Goal: Browse casually: Explore the website without a specific task or goal

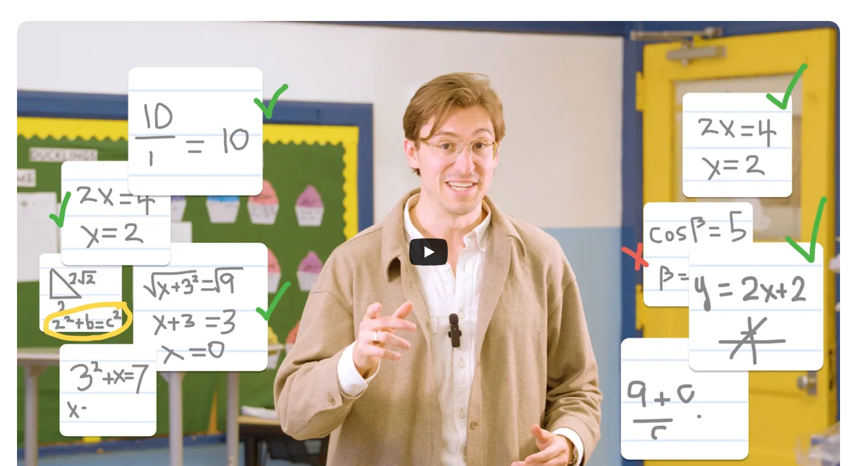
scroll to position [281, 0]
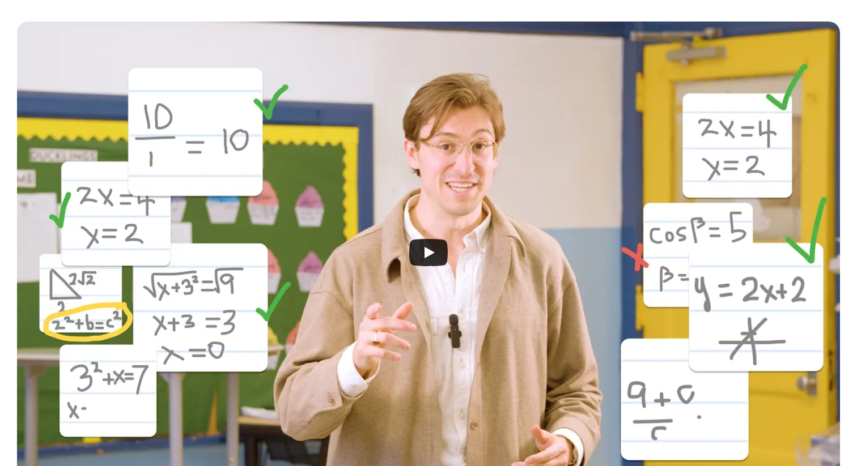
click at [445, 245] on icon "Play" at bounding box center [428, 252] width 39 height 27
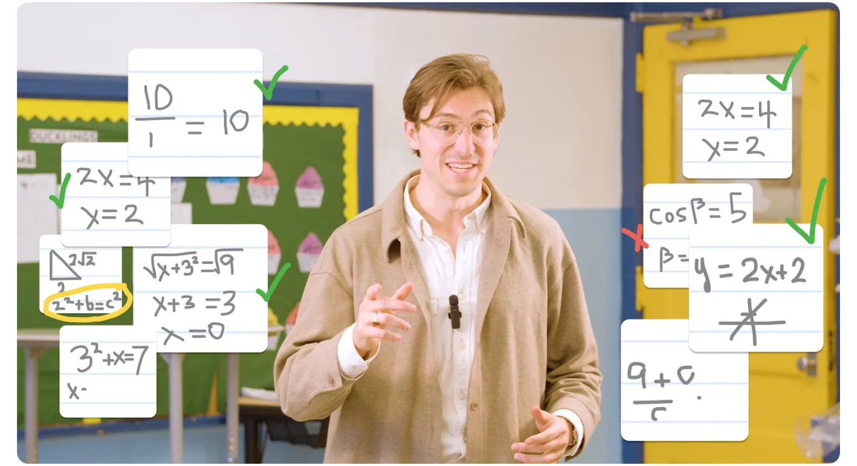
scroll to position [0, 0]
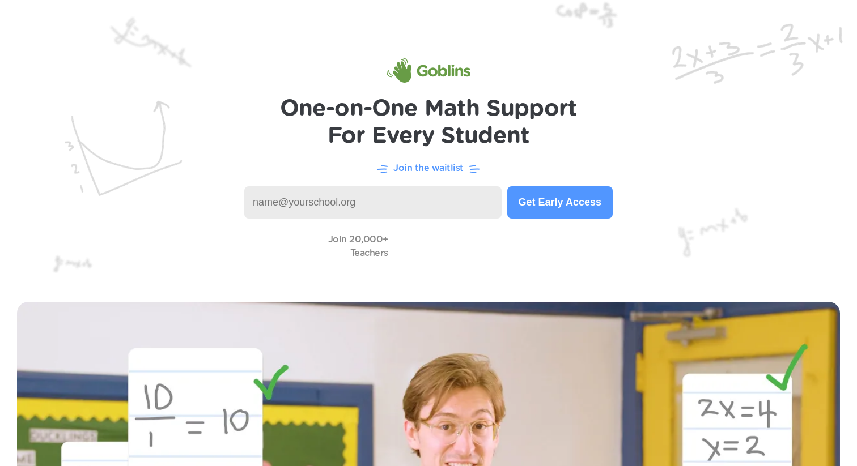
click at [415, 67] on img at bounding box center [429, 70] width 84 height 25
click at [407, 69] on img at bounding box center [429, 70] width 84 height 25
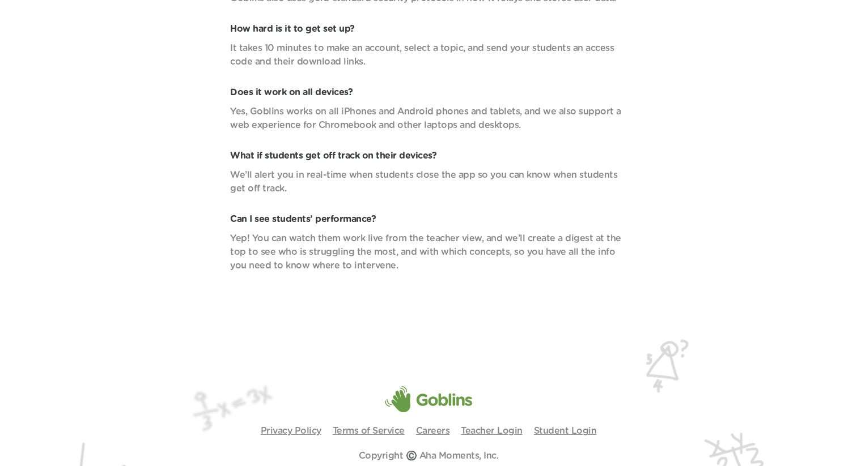
scroll to position [4069, 0]
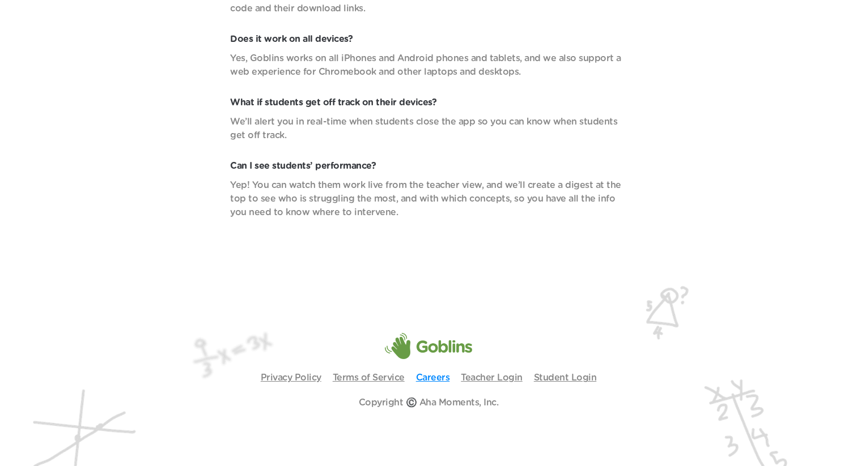
click at [427, 376] on link "Careers" at bounding box center [433, 378] width 34 height 9
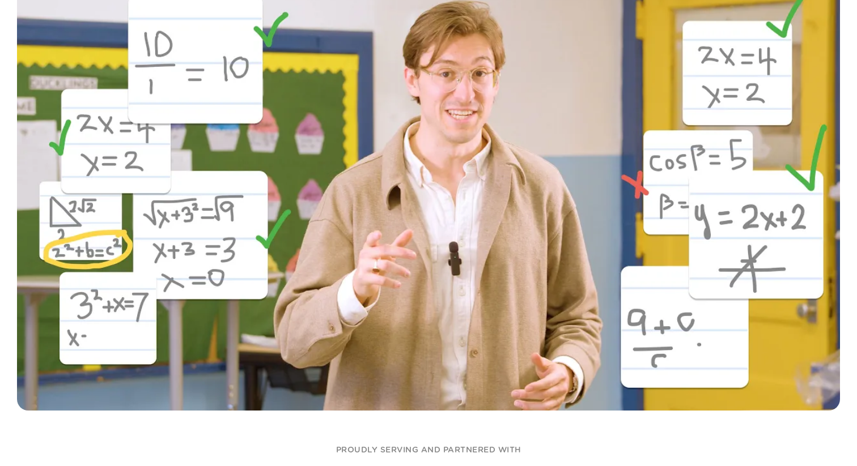
scroll to position [0, 0]
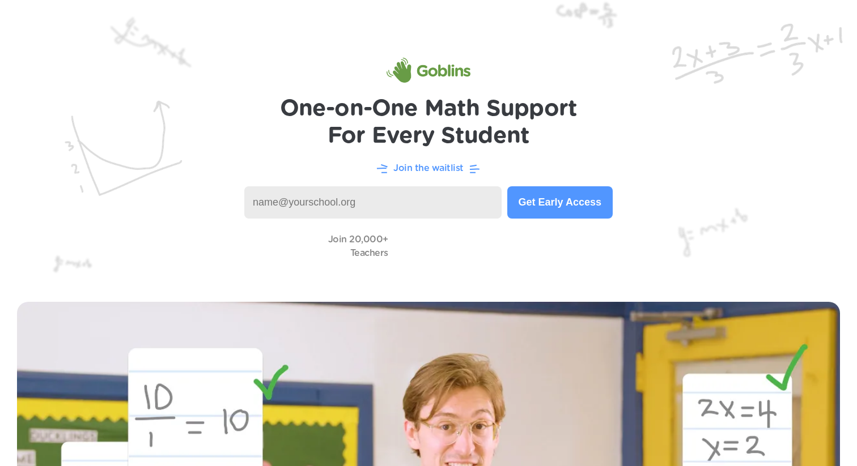
click at [404, 71] on img at bounding box center [429, 70] width 84 height 25
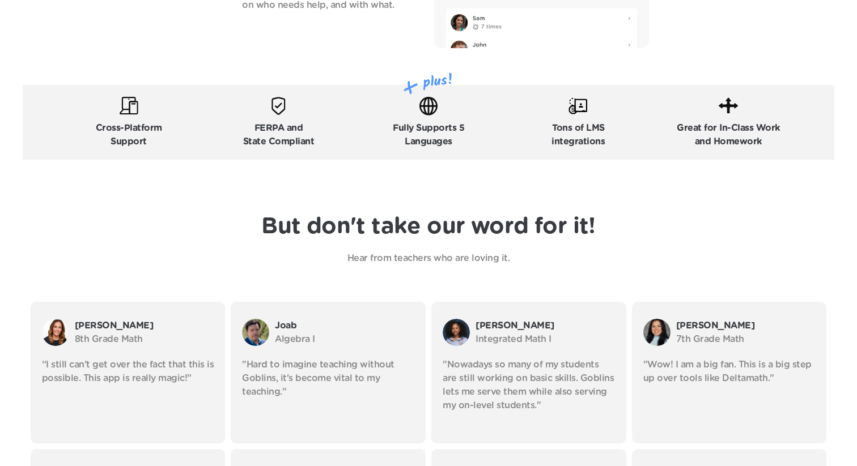
scroll to position [1821, 0]
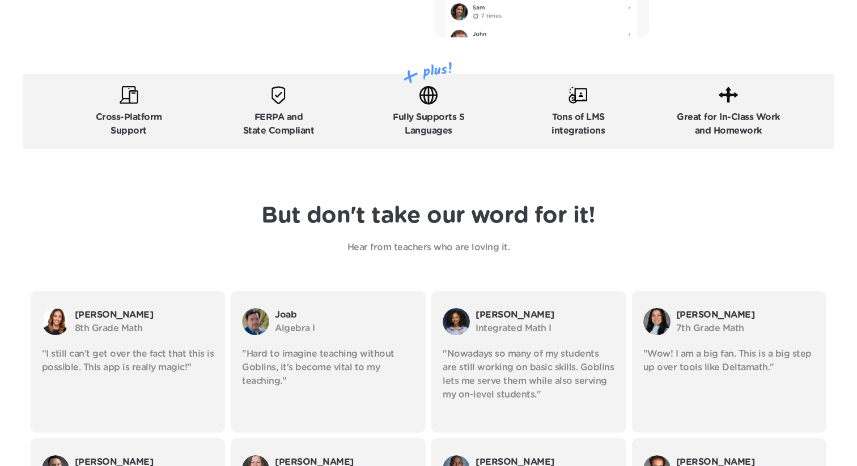
click at [278, 100] on img at bounding box center [278, 95] width 19 height 19
click at [285, 116] on p "FERPA and State Compliant" at bounding box center [278, 124] width 71 height 27
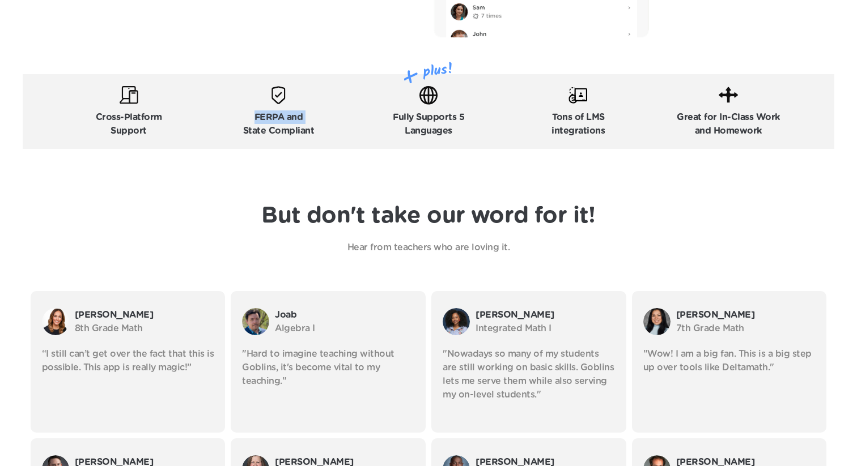
click at [285, 116] on p "FERPA and State Compliant" at bounding box center [278, 124] width 71 height 27
click at [287, 124] on p "FERPA and State Compliant" at bounding box center [278, 124] width 71 height 27
click at [387, 100] on div "Fully Supports 5 Languages" at bounding box center [429, 112] width 144 height 52
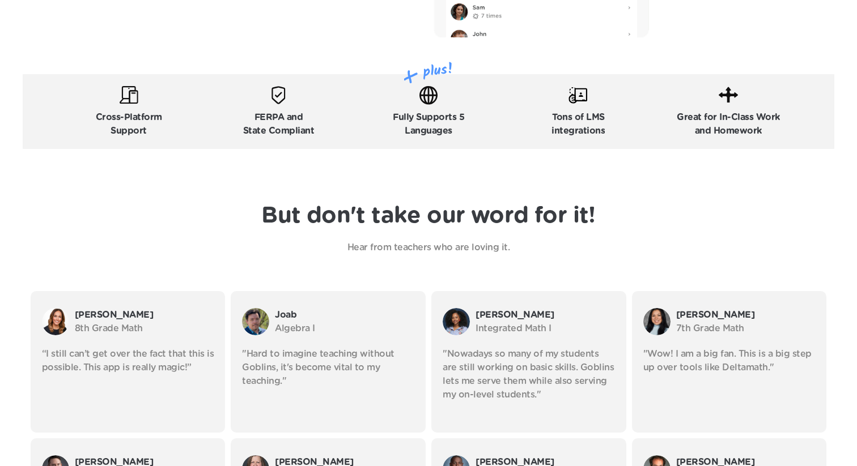
click at [387, 100] on div "Fully Supports 5 Languages" at bounding box center [429, 112] width 144 height 52
click at [421, 125] on p "Fully Supports 5 Languages" at bounding box center [428, 124] width 71 height 27
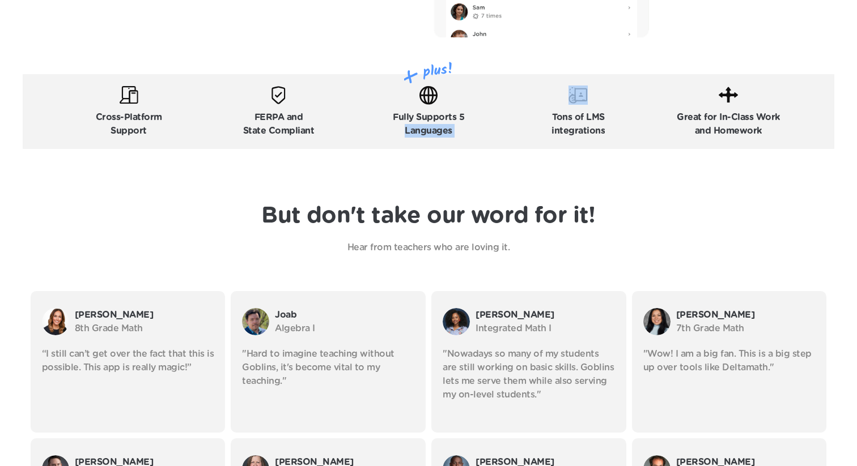
click at [550, 110] on div "Tons of LMS integrations" at bounding box center [578, 112] width 144 height 52
click at [448, 114] on p "Fully Supports 5 Languages" at bounding box center [428, 124] width 71 height 27
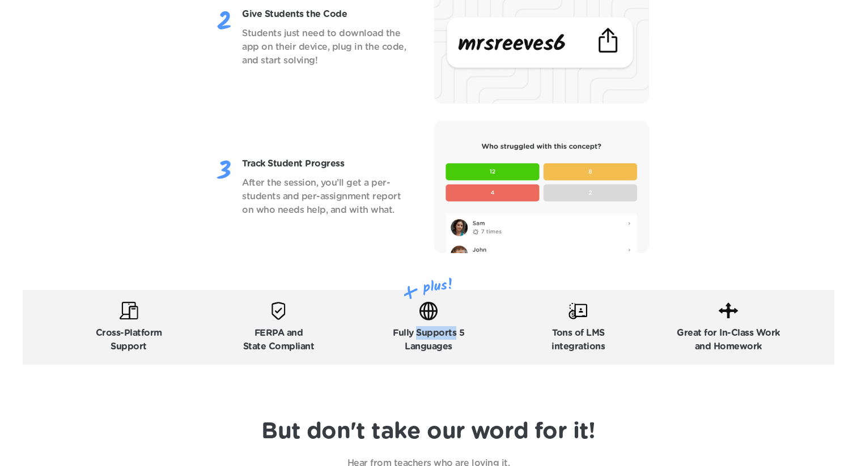
scroll to position [1528, 0]
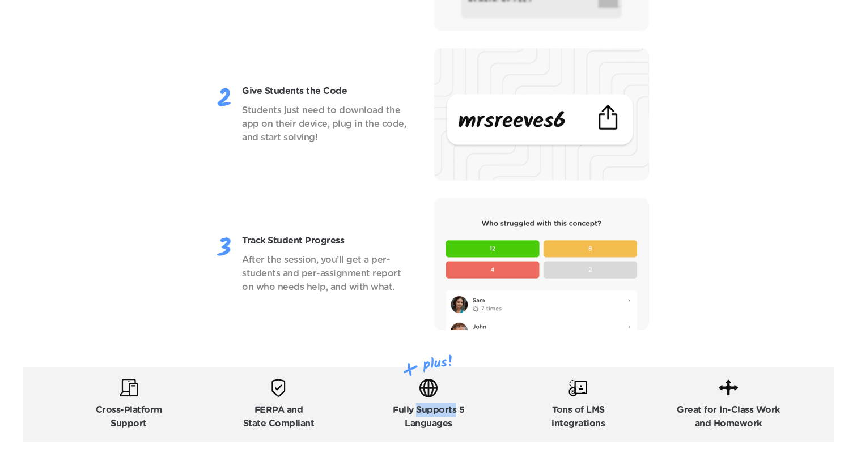
click at [264, 283] on p "After the session, you’ll get a per-students and per-assignment report on who n…" at bounding box center [325, 273] width 166 height 41
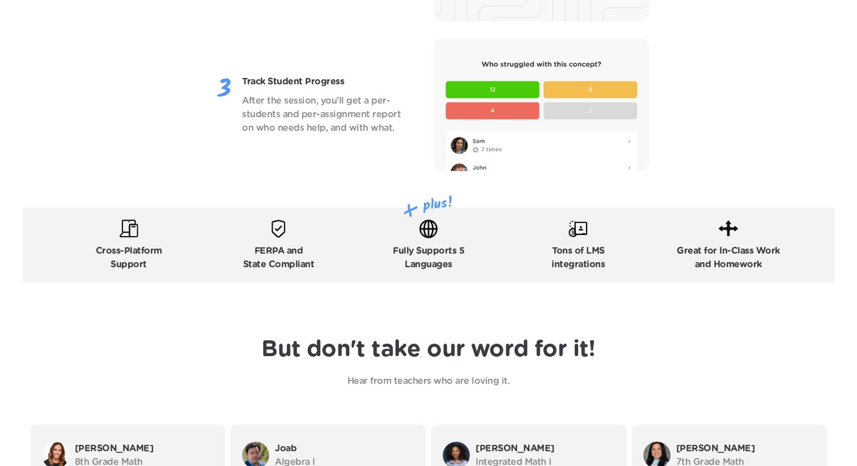
scroll to position [1716, 0]
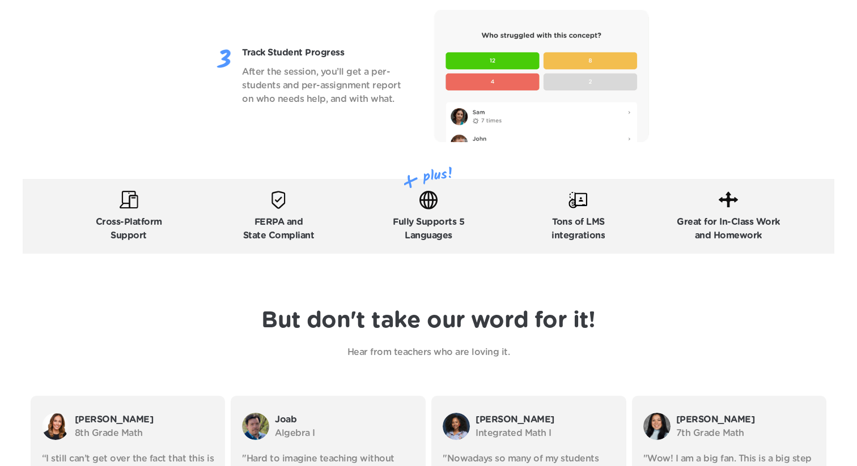
click at [273, 233] on p "FERPA and State Compliant" at bounding box center [278, 228] width 71 height 27
click at [274, 223] on p "FERPA and State Compliant" at bounding box center [278, 228] width 71 height 27
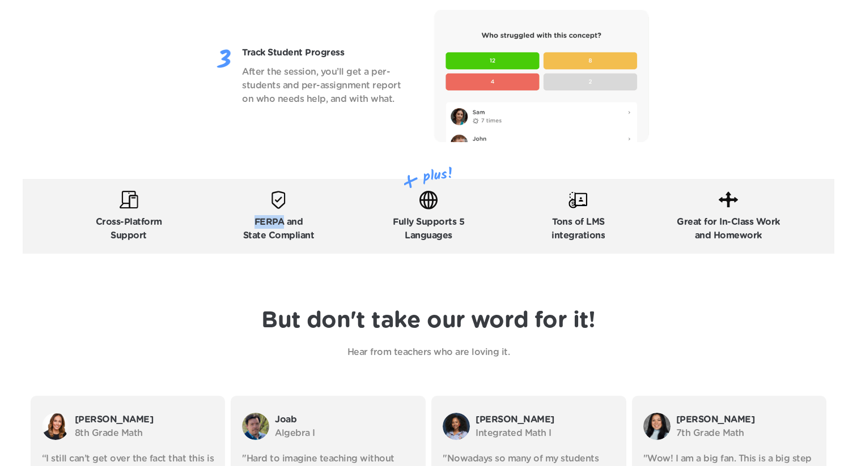
click at [274, 223] on p "FERPA and State Compliant" at bounding box center [278, 228] width 71 height 27
click at [115, 228] on p "Cross-Platform Support" at bounding box center [129, 228] width 66 height 27
click at [126, 237] on p "Cross-Platform Support" at bounding box center [129, 228] width 66 height 27
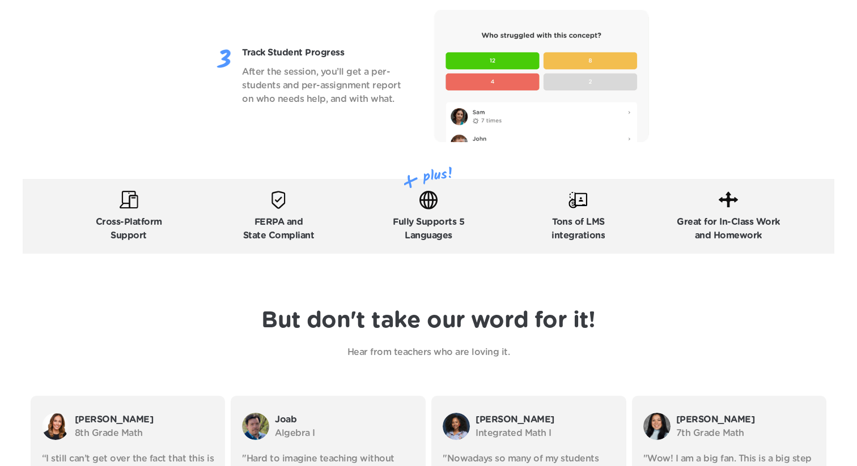
click at [126, 237] on p "Cross-Platform Support" at bounding box center [129, 228] width 66 height 27
click at [449, 215] on p "Fully Supports 5 Languages" at bounding box center [428, 228] width 71 height 27
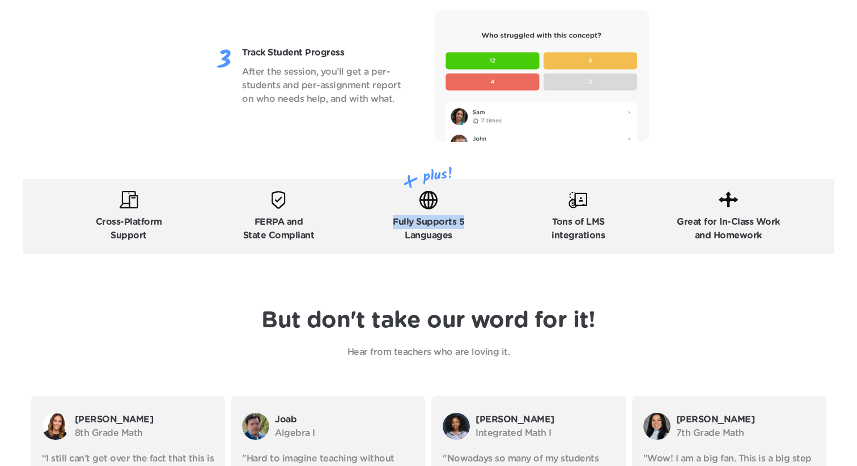
click at [435, 232] on p "Fully Supports 5 Languages" at bounding box center [428, 228] width 71 height 27
click at [575, 215] on p "Tons of LMS integrations" at bounding box center [577, 228] width 53 height 27
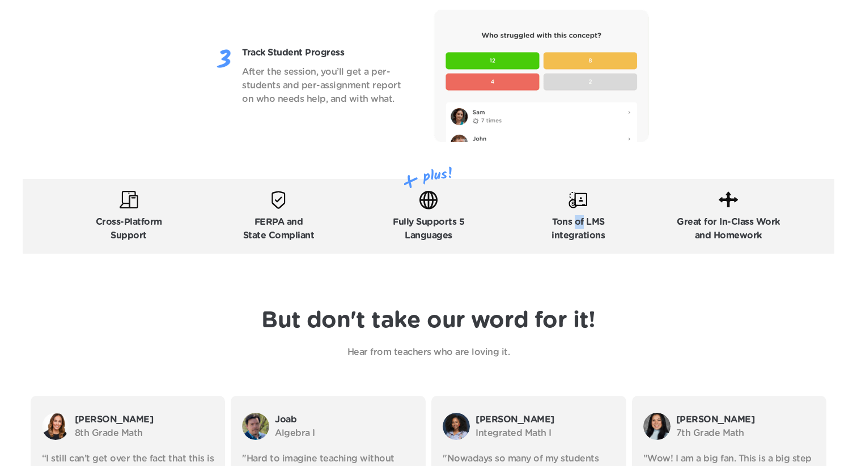
click at [575, 215] on p "Tons of LMS integrations" at bounding box center [577, 228] width 53 height 27
click at [596, 228] on p "Tons of LMS integrations" at bounding box center [577, 228] width 53 height 27
click at [686, 221] on p "Great for In-Class Work and Homework" at bounding box center [728, 228] width 103 height 27
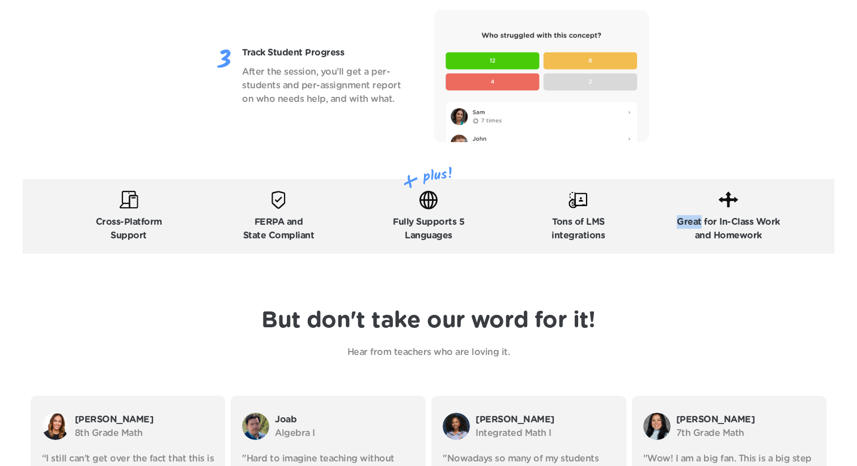
click at [686, 221] on p "Great for In-Class Work and Homework" at bounding box center [728, 228] width 103 height 27
click at [723, 231] on p "Great for In-Class Work and Homework" at bounding box center [728, 228] width 103 height 27
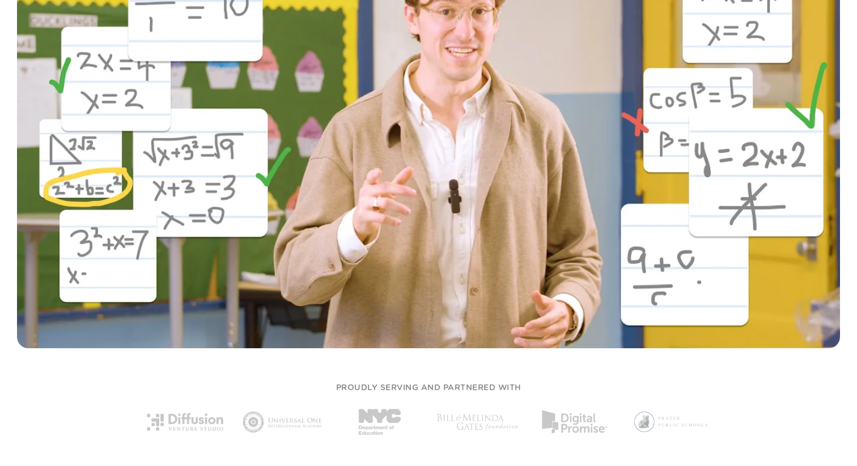
scroll to position [416, 0]
